Goal: Check status: Check status

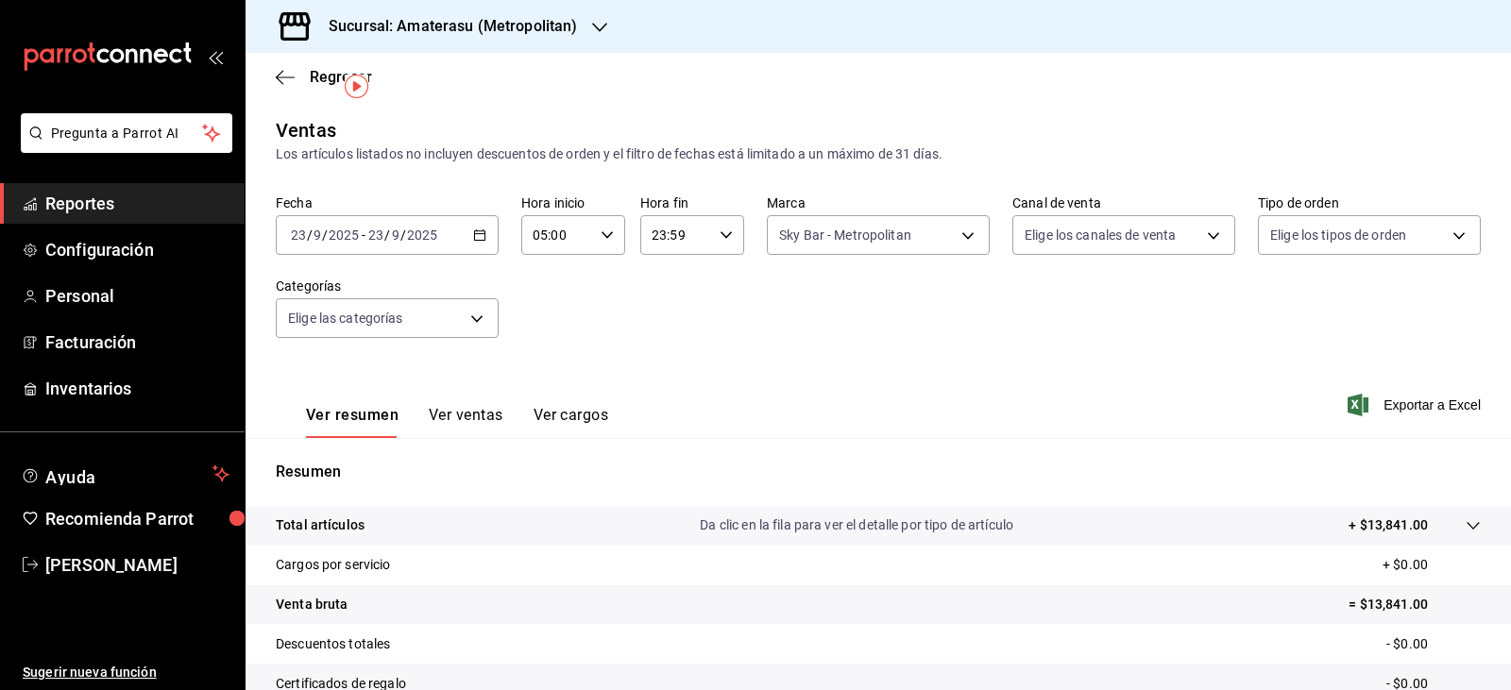
scroll to position [44, 0]
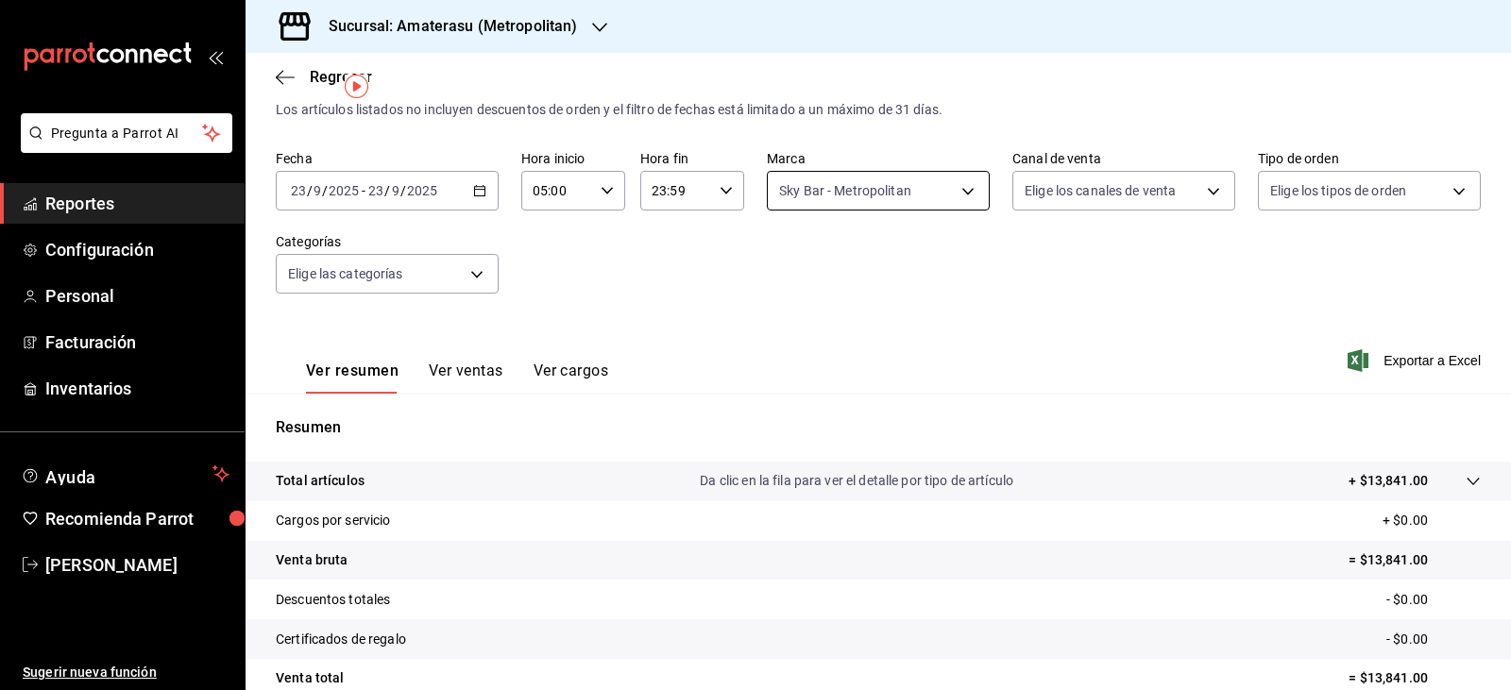
click at [821, 196] on body "Pregunta a Parrot AI Reportes Configuración Personal Facturación Inventarios Ay…" at bounding box center [755, 345] width 1511 height 690
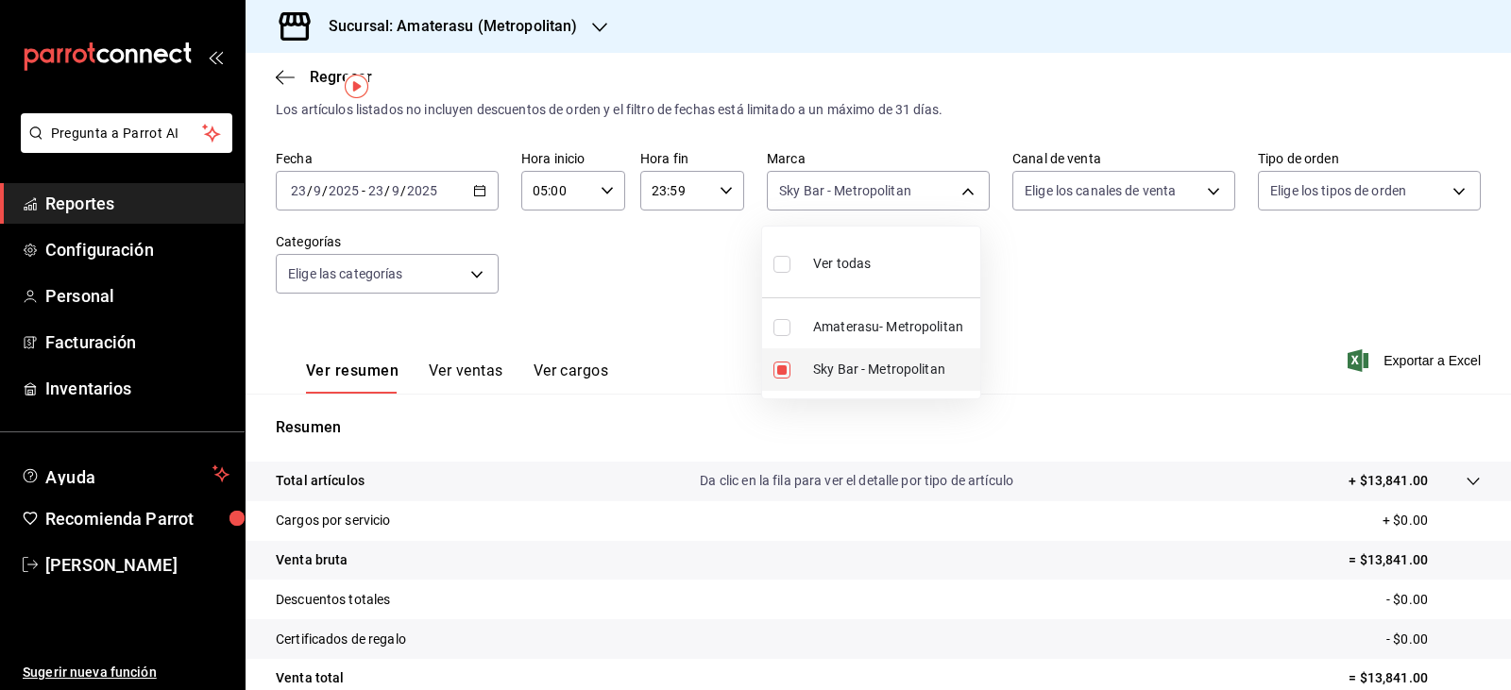
click at [790, 380] on li "Sky Bar - Metropolitan" at bounding box center [871, 369] width 218 height 42
checkbox input "false"
click at [773, 327] on input "checkbox" at bounding box center [781, 327] width 17 height 17
checkbox input "true"
type input "e4cd7fcb-d45b-43ae-a99f-ad4ccfcd9032"
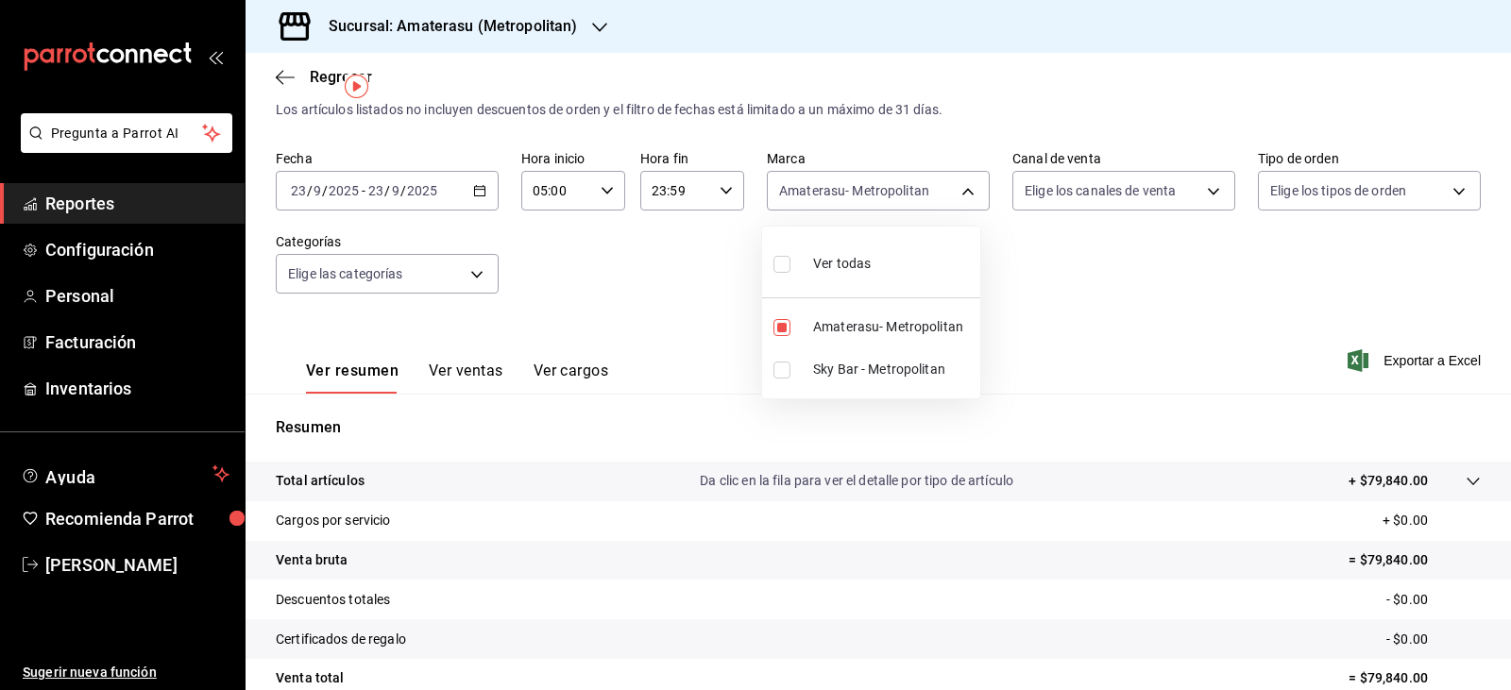
click at [1023, 278] on div at bounding box center [755, 345] width 1511 height 690
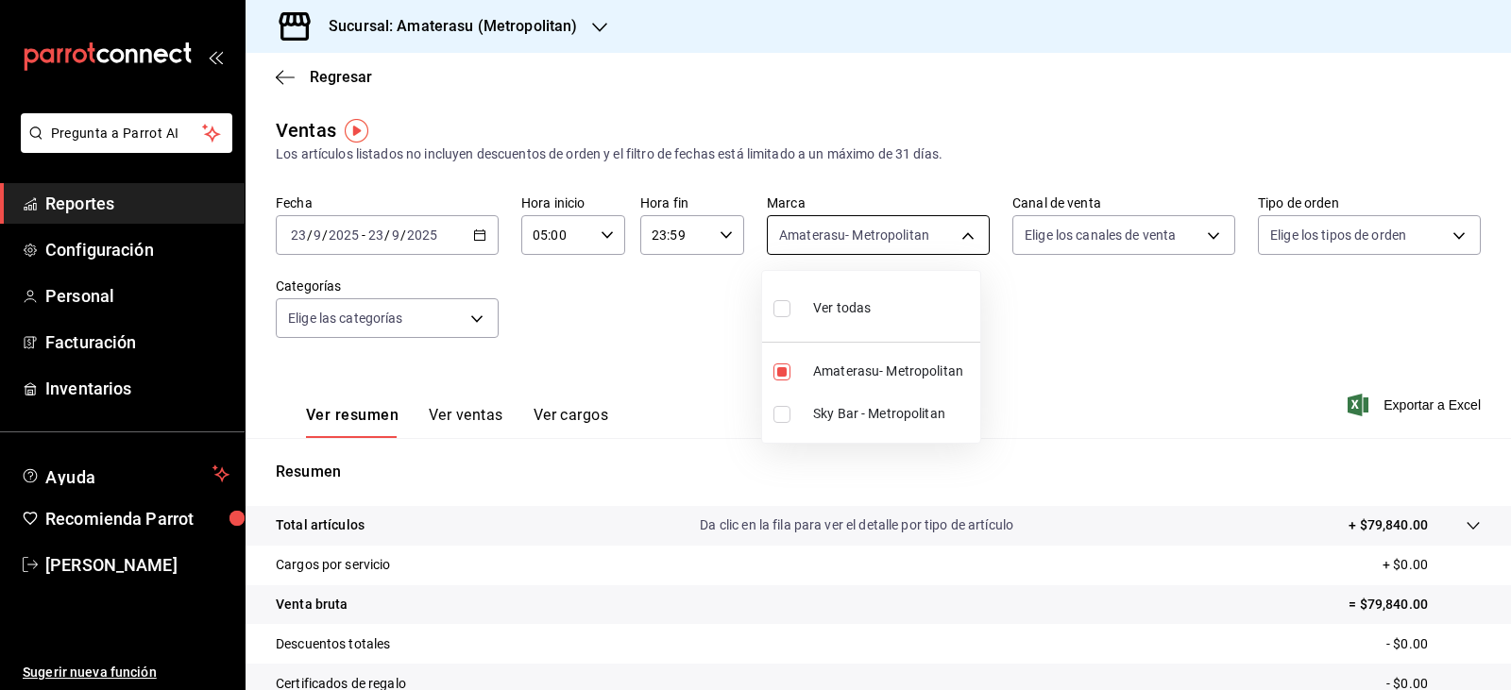
click at [813, 247] on body "Pregunta a Parrot AI Reportes Configuración Personal Facturación Inventarios Ay…" at bounding box center [755, 345] width 1511 height 690
click at [780, 379] on input "checkbox" at bounding box center [781, 372] width 17 height 17
checkbox input "false"
click at [778, 413] on input "checkbox" at bounding box center [781, 414] width 17 height 17
checkbox input "true"
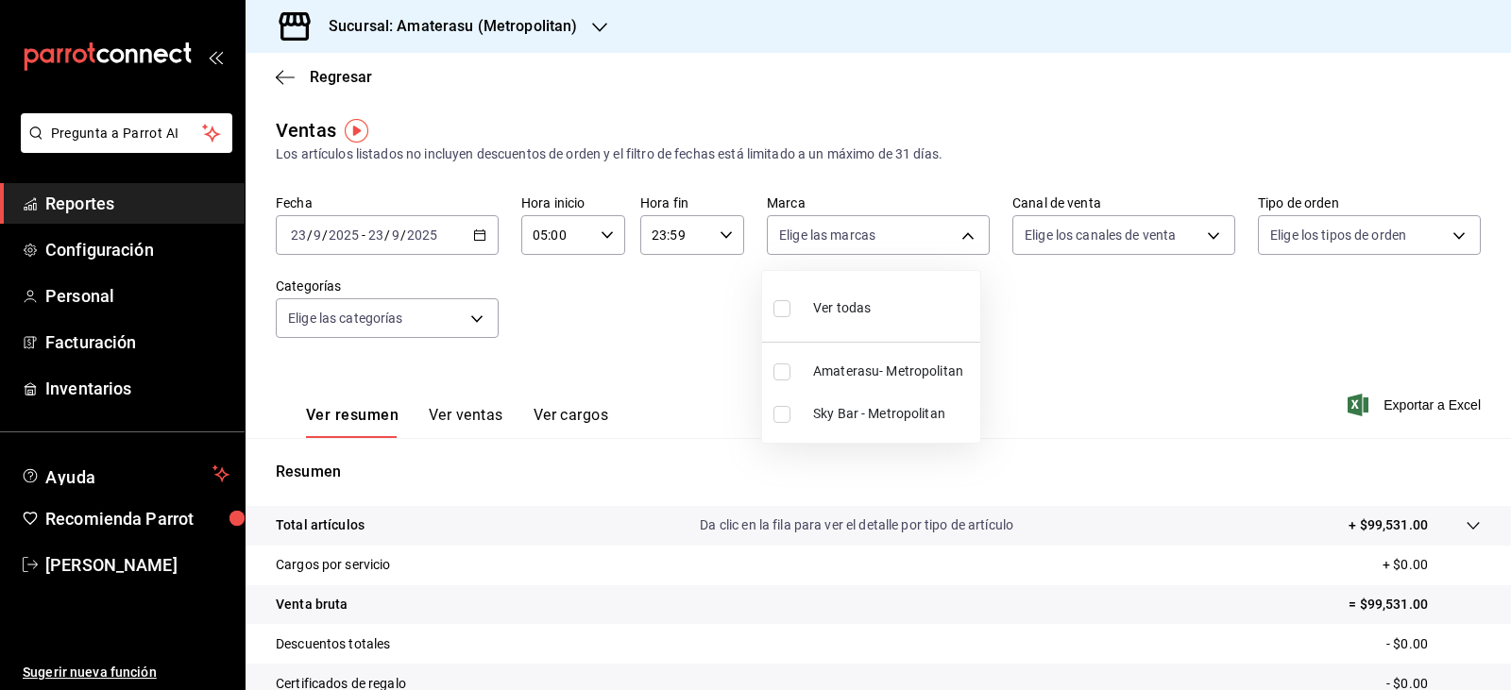
type input "f3afaab8-8c3d-4e49-a299-af9bdf6027b2"
click at [1118, 338] on div at bounding box center [755, 345] width 1511 height 690
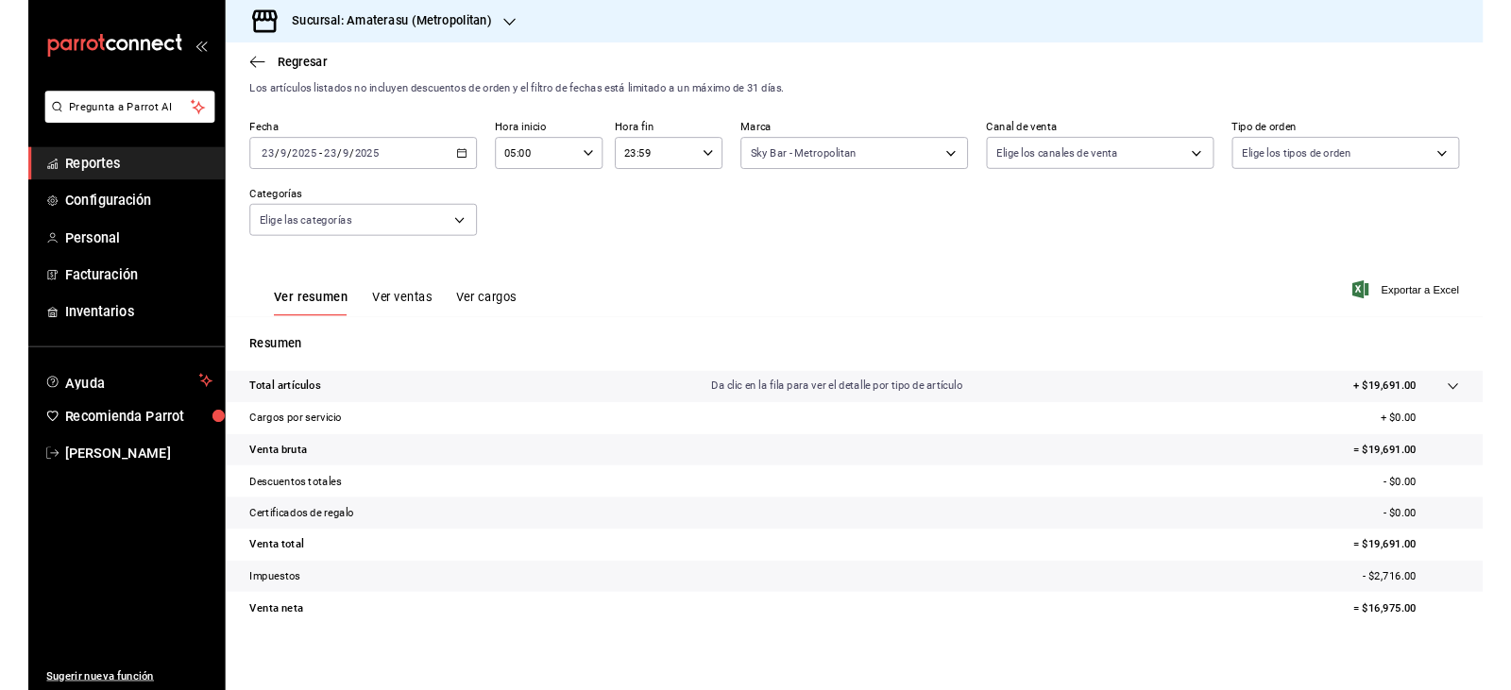
scroll to position [44, 0]
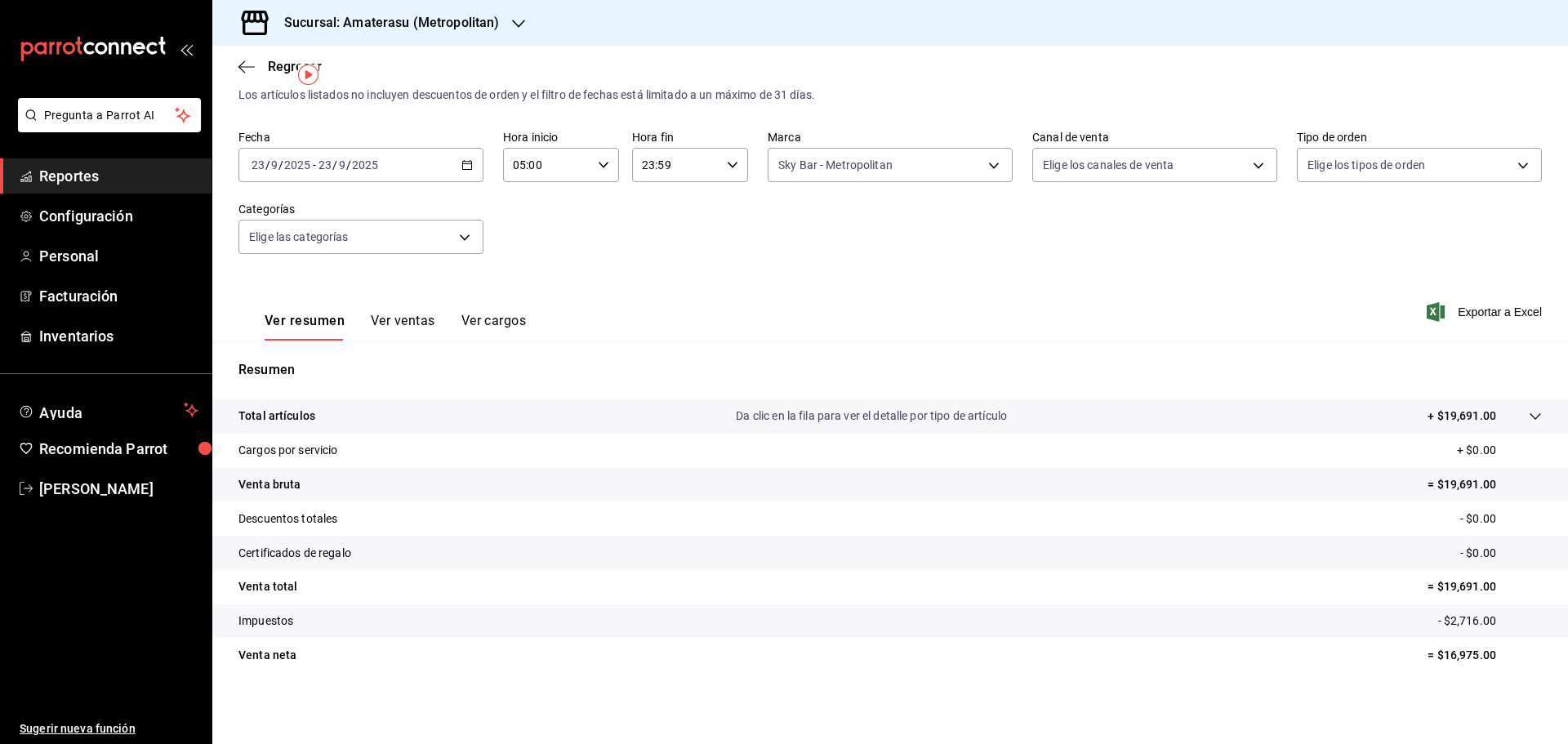
drag, startPoint x: 953, startPoint y: 293, endPoint x: 780, endPoint y: 350, distance: 182.1
